Goal: Task Accomplishment & Management: Use online tool/utility

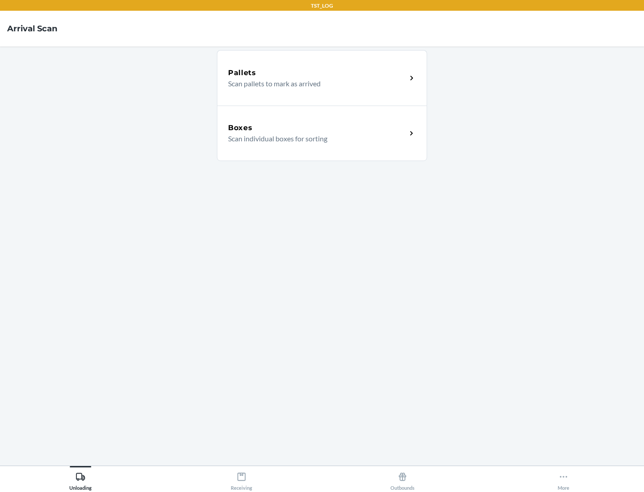
click at [317, 128] on div "Boxes" at bounding box center [317, 127] width 178 height 11
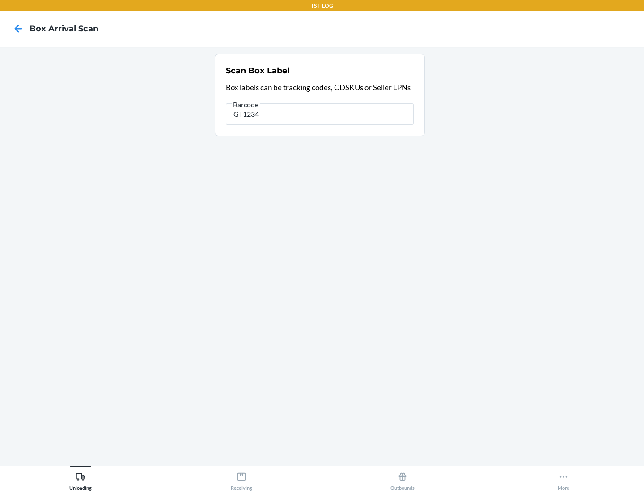
type input "GT1234"
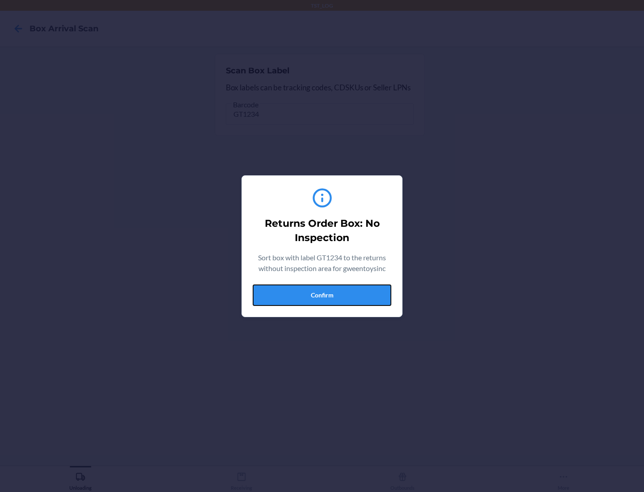
click at [322, 295] on button "Confirm" at bounding box center [322, 294] width 139 height 21
